Goal: Task Accomplishment & Management: Complete application form

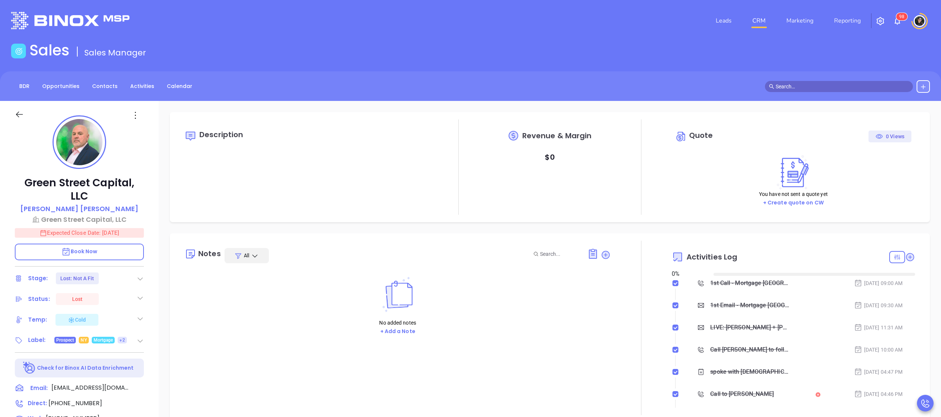
type input "[DATE]"
click at [768, 24] on link "CRM" at bounding box center [758, 20] width 19 height 15
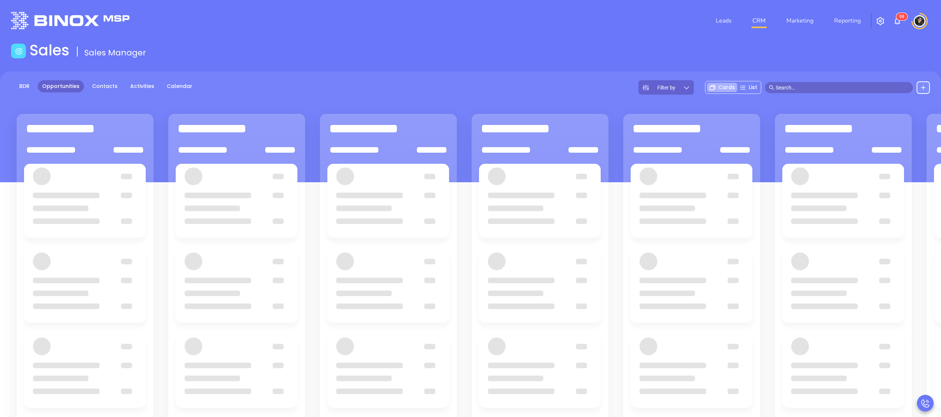
click at [599, 70] on main "Sales Sales Manager BDR Opportunities Contacts Activities Calendar Filter by Ca…" at bounding box center [470, 280] width 941 height 479
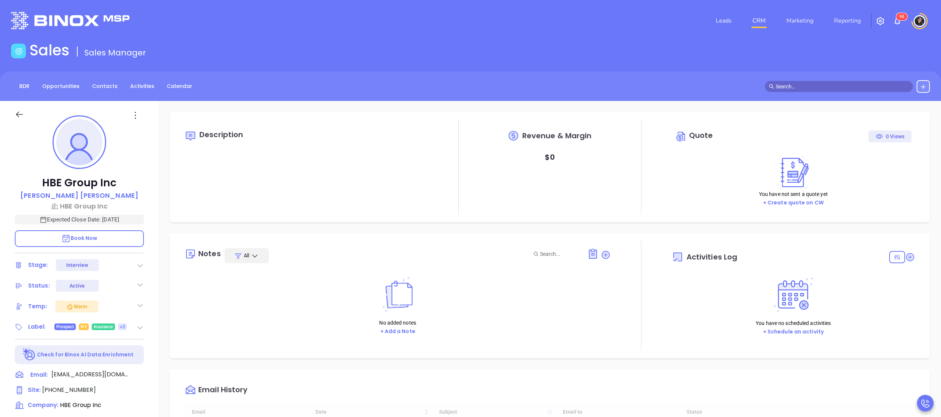
type input "[DATE]"
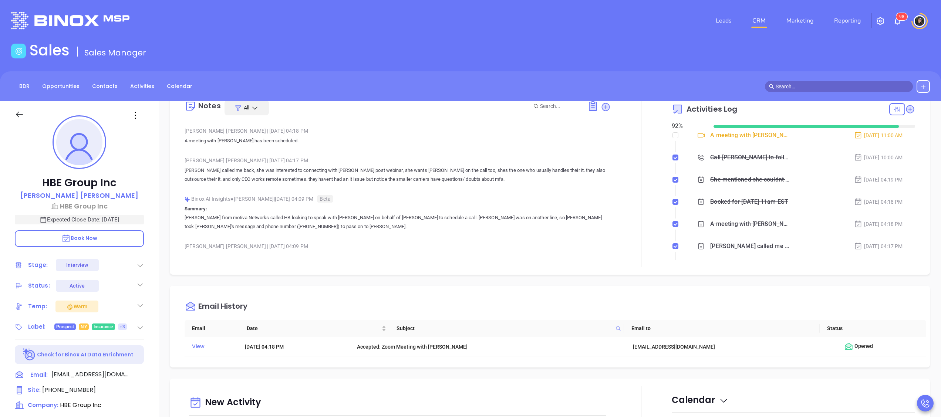
scroll to position [148, 0]
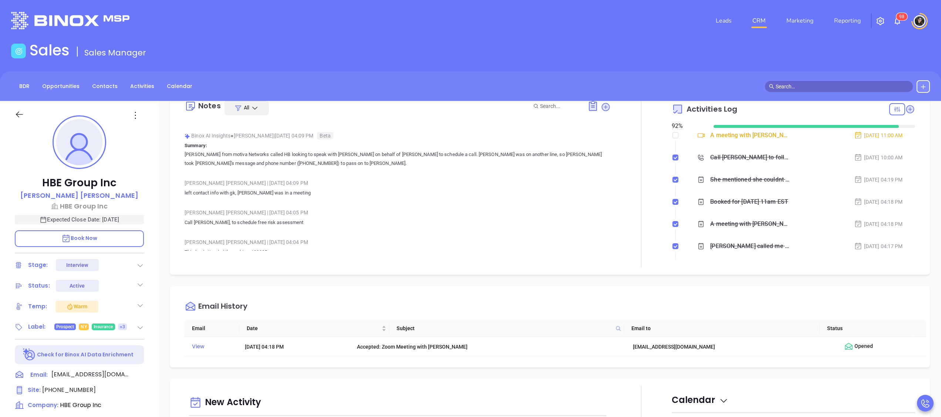
type input "[PERSON_NAME]"
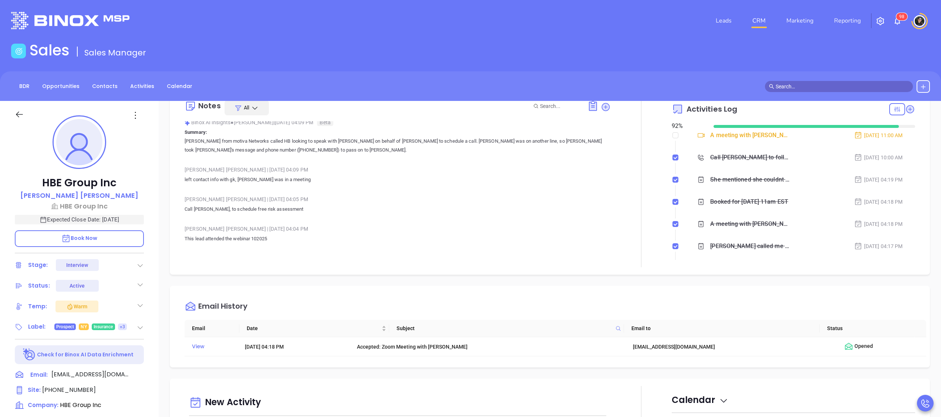
scroll to position [169, 0]
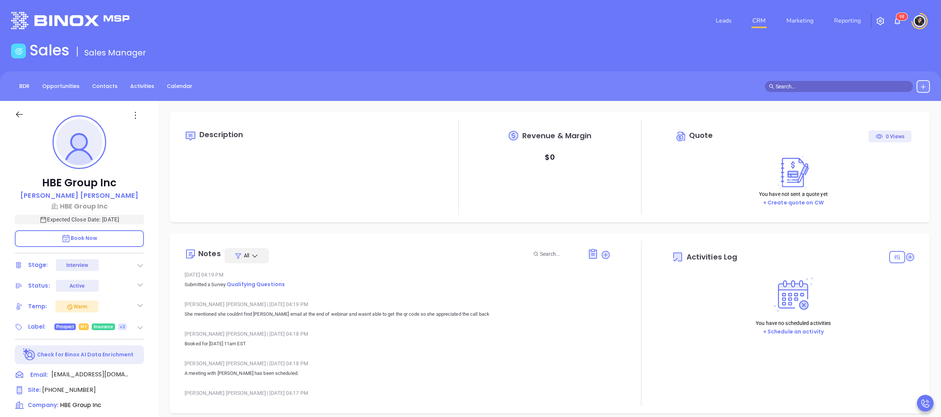
type input "[DATE]"
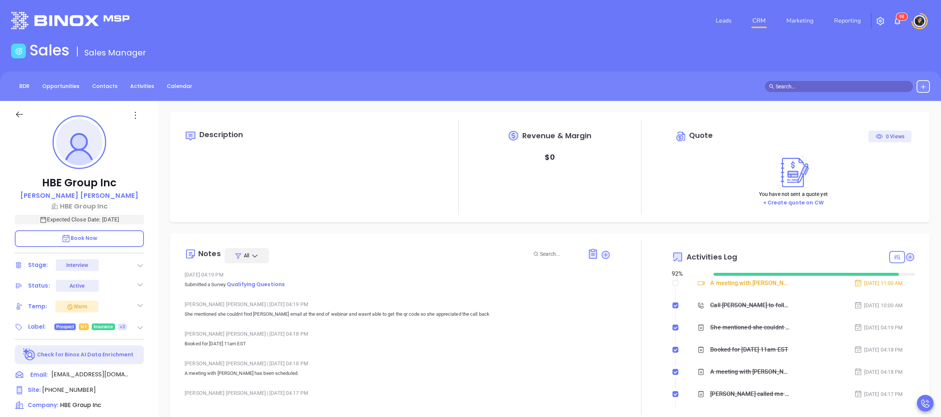
type input "[PERSON_NAME]"
click at [613, 85] on div "BDR Opportunities Contacts Activities Calendar" at bounding box center [470, 86] width 941 height 13
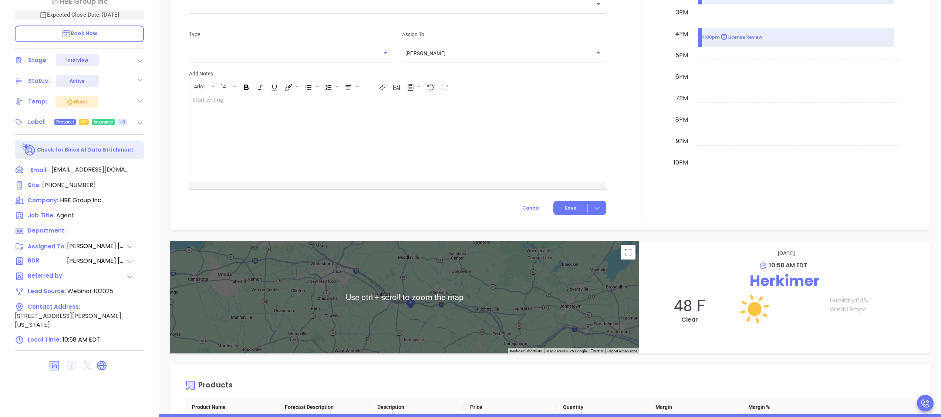
scroll to position [799, 0]
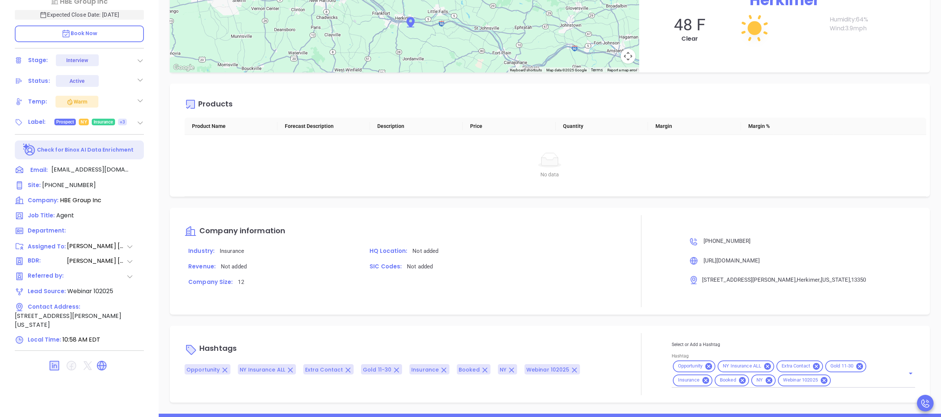
click at [796, 78] on div "Description Revenue & Margin $ 0 Quote 0 Views You have not sent a quote yet + …" at bounding box center [550, 155] width 782 height 518
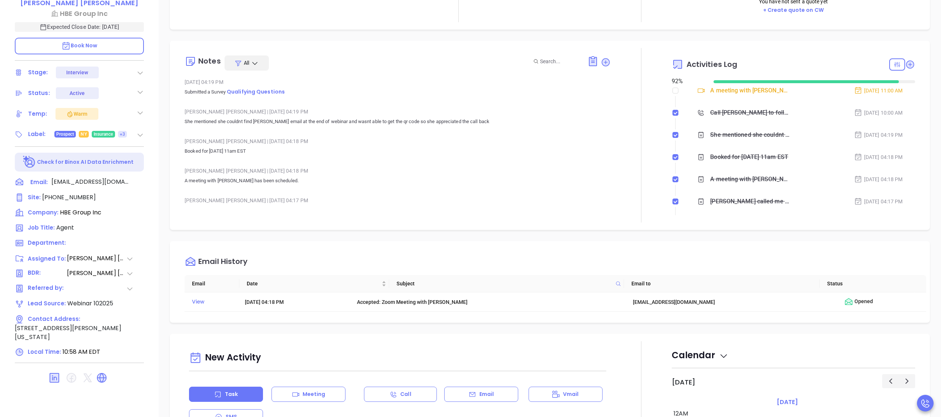
scroll to position [0, 0]
